Goal: Obtain resource: Obtain resource

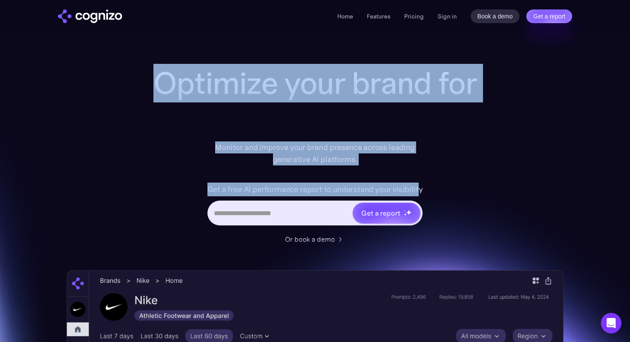
drag, startPoint x: 138, startPoint y: 78, endPoint x: 419, endPoint y: 194, distance: 304.3
click at [419, 194] on div "Optimize your brand for Monitor and improve your brand presence across leading …" at bounding box center [314, 347] width 497 height 563
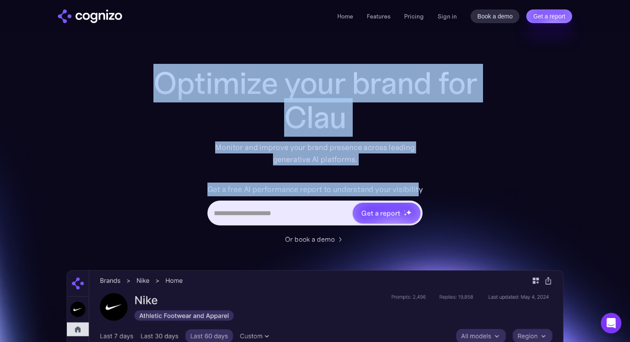
click at [419, 194] on label "Get a free AI performance report to understand your visibility" at bounding box center [315, 190] width 216 height 14
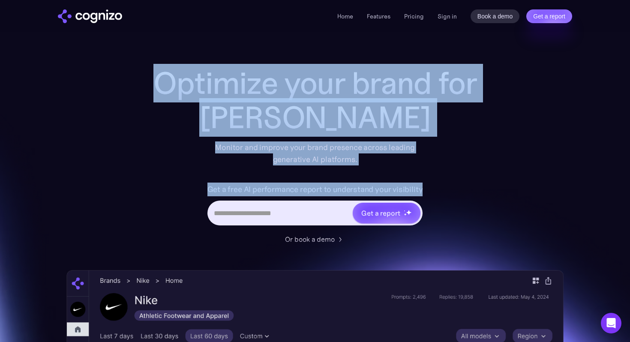
drag, startPoint x: 432, startPoint y: 194, endPoint x: 147, endPoint y: 97, distance: 300.7
click at [147, 97] on div "Optimize your brand for [PERSON_NAME] Monitor and improve your brand presence a…" at bounding box center [315, 155] width 343 height 178
click at [147, 97] on h1 "Optimize your brand for" at bounding box center [315, 83] width 343 height 34
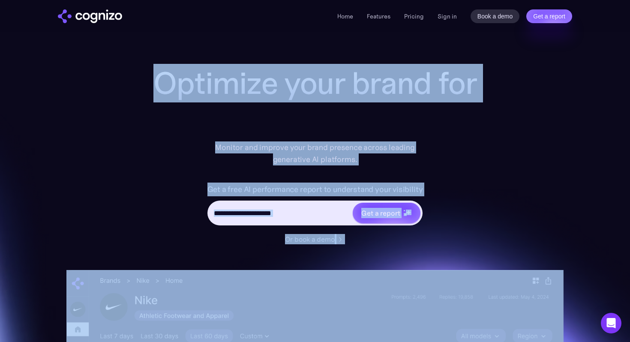
drag, startPoint x: 150, startPoint y: 93, endPoint x: 437, endPoint y: 263, distance: 333.3
click at [437, 263] on div "Optimize your brand for Monitor and improve your brand presence across leading …" at bounding box center [314, 347] width 497 height 563
click at [433, 249] on div "Optimize your brand for Mic Monitor and improve your brand presence across lead…" at bounding box center [314, 347] width 497 height 563
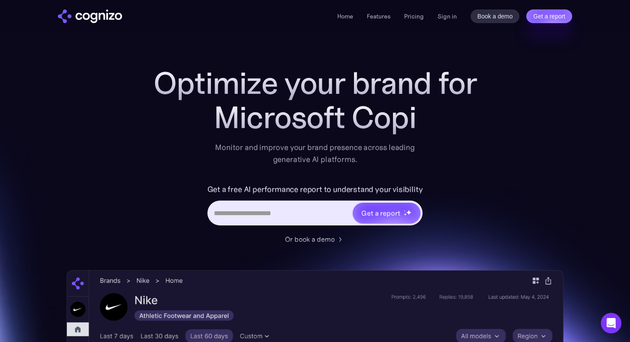
click at [465, 198] on div "Get a free AI performance report to understand your visibility Get a report" at bounding box center [315, 208] width 343 height 51
